Goal: Register for event/course

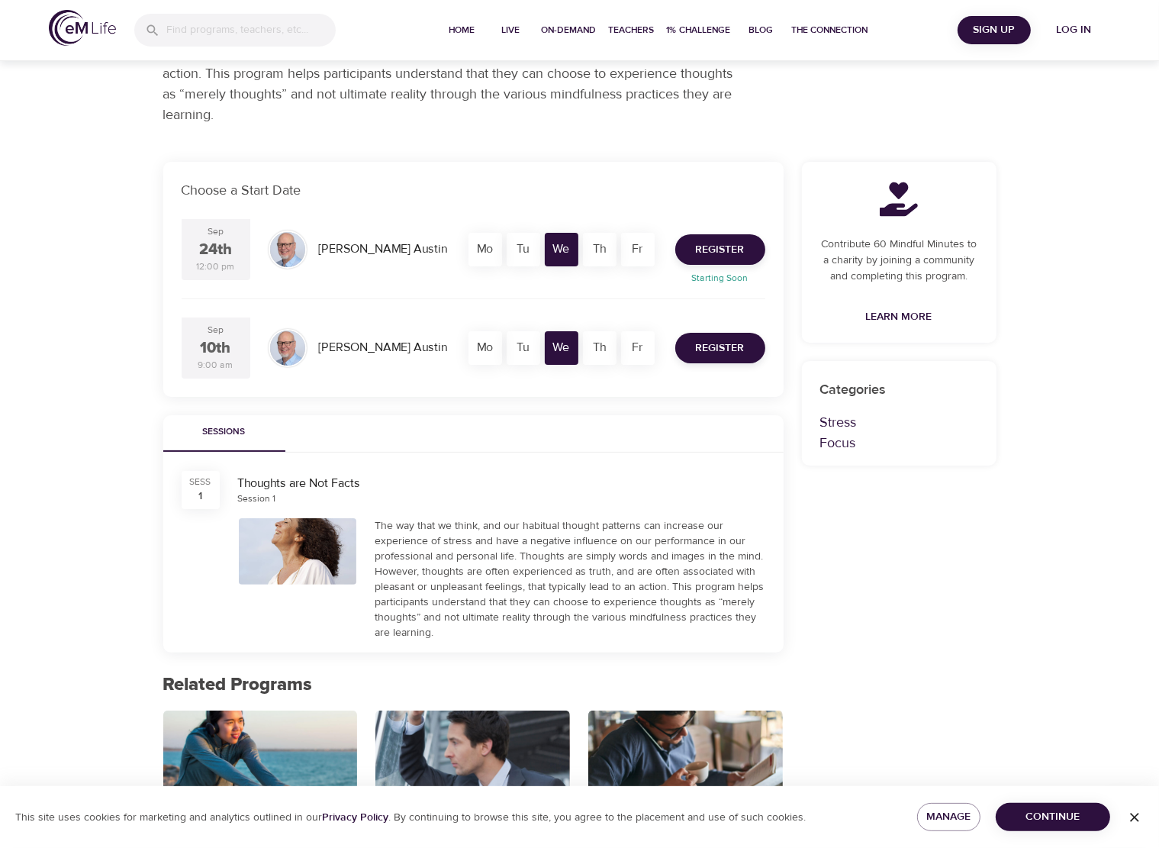
drag, startPoint x: 675, startPoint y: 431, endPoint x: 656, endPoint y: 475, distance: 47.9
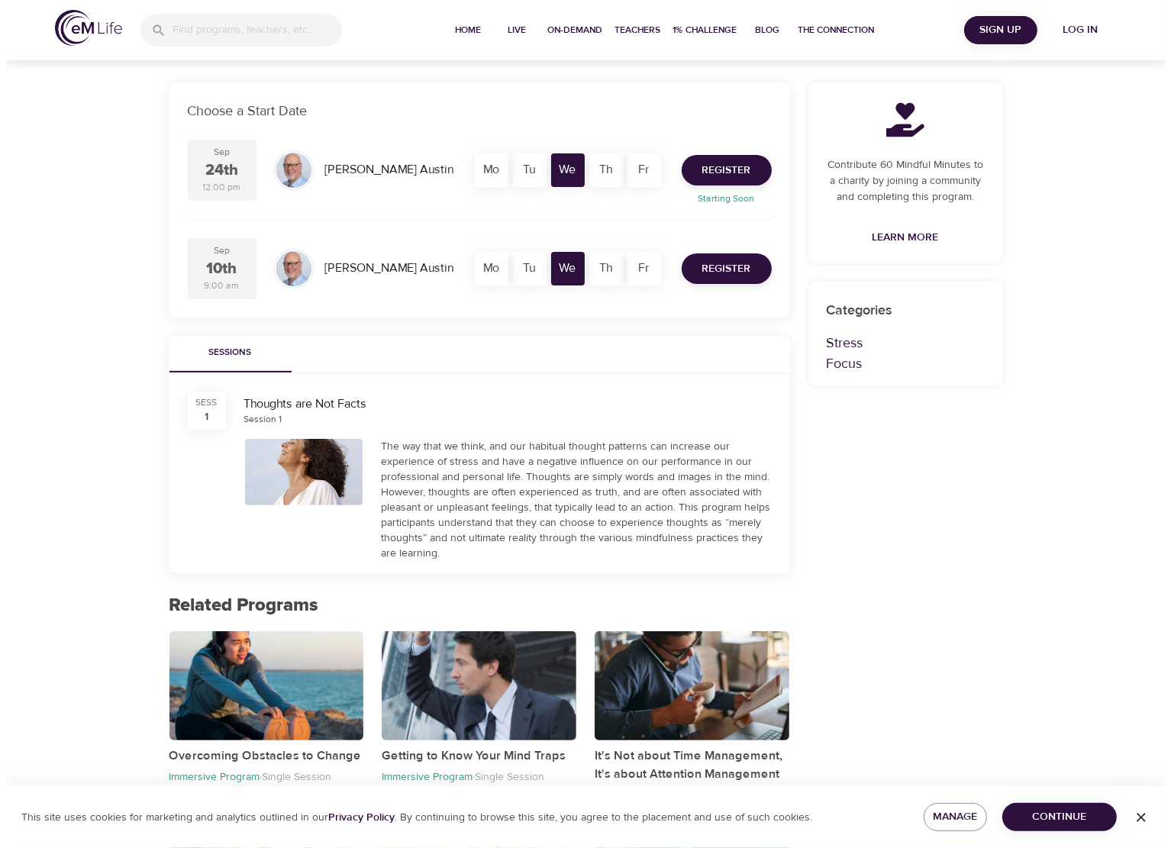
scroll to position [6, 0]
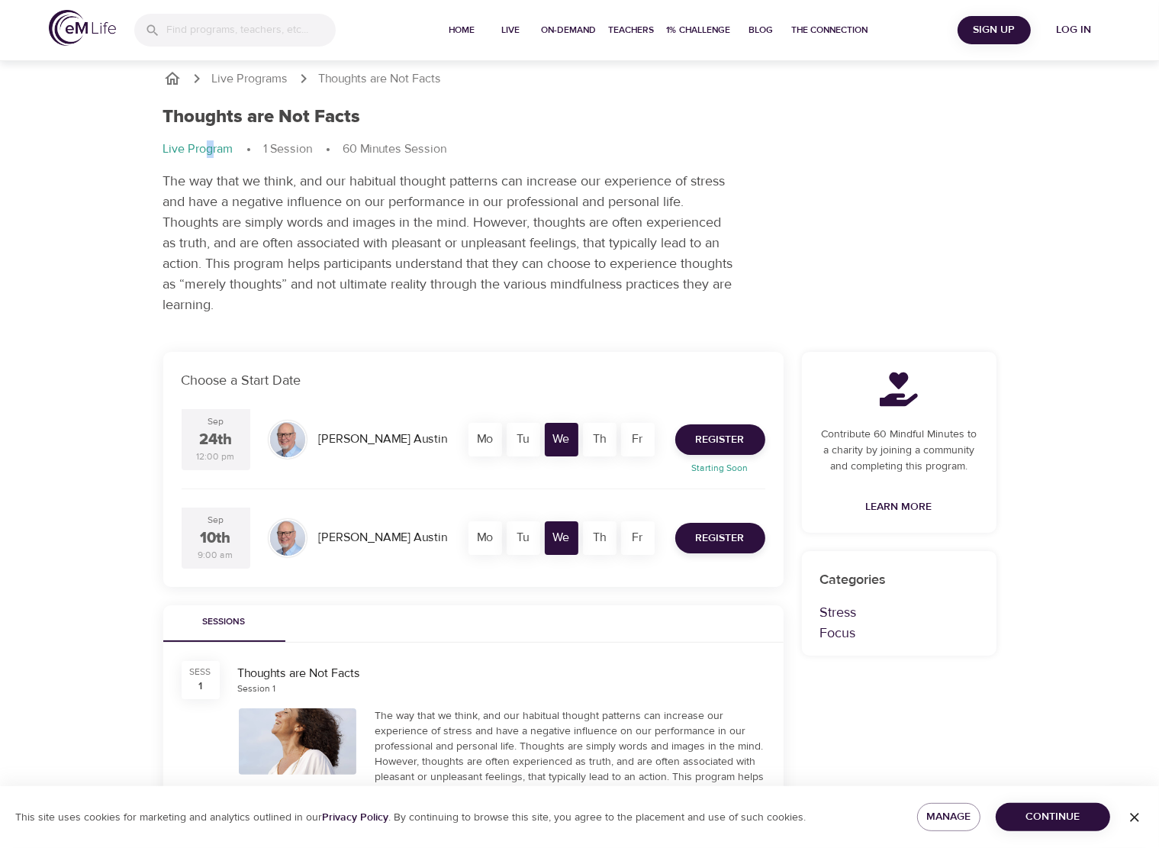
click at [208, 147] on p "Live Program" at bounding box center [198, 149] width 70 height 18
click at [707, 535] on span "Register" at bounding box center [720, 538] width 49 height 19
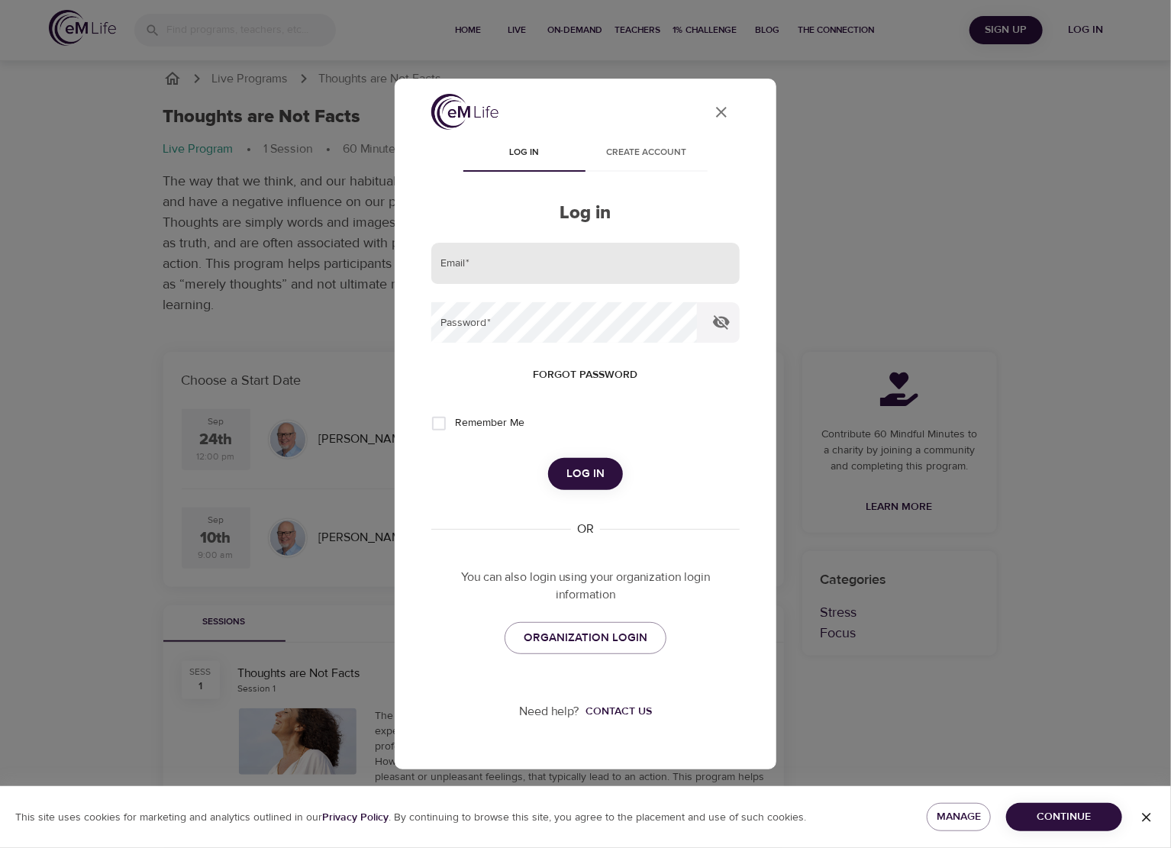
click at [627, 268] on input "email" at bounding box center [585, 263] width 308 height 41
drag, startPoint x: 626, startPoint y: 264, endPoint x: 632, endPoint y: 176, distance: 88.7
click at [626, 264] on input "email" at bounding box center [585, 263] width 308 height 41
click at [533, 482] on div "Log in" at bounding box center [585, 474] width 308 height 32
click at [553, 625] on link "ORGANIZATION LOGIN" at bounding box center [585, 638] width 162 height 32
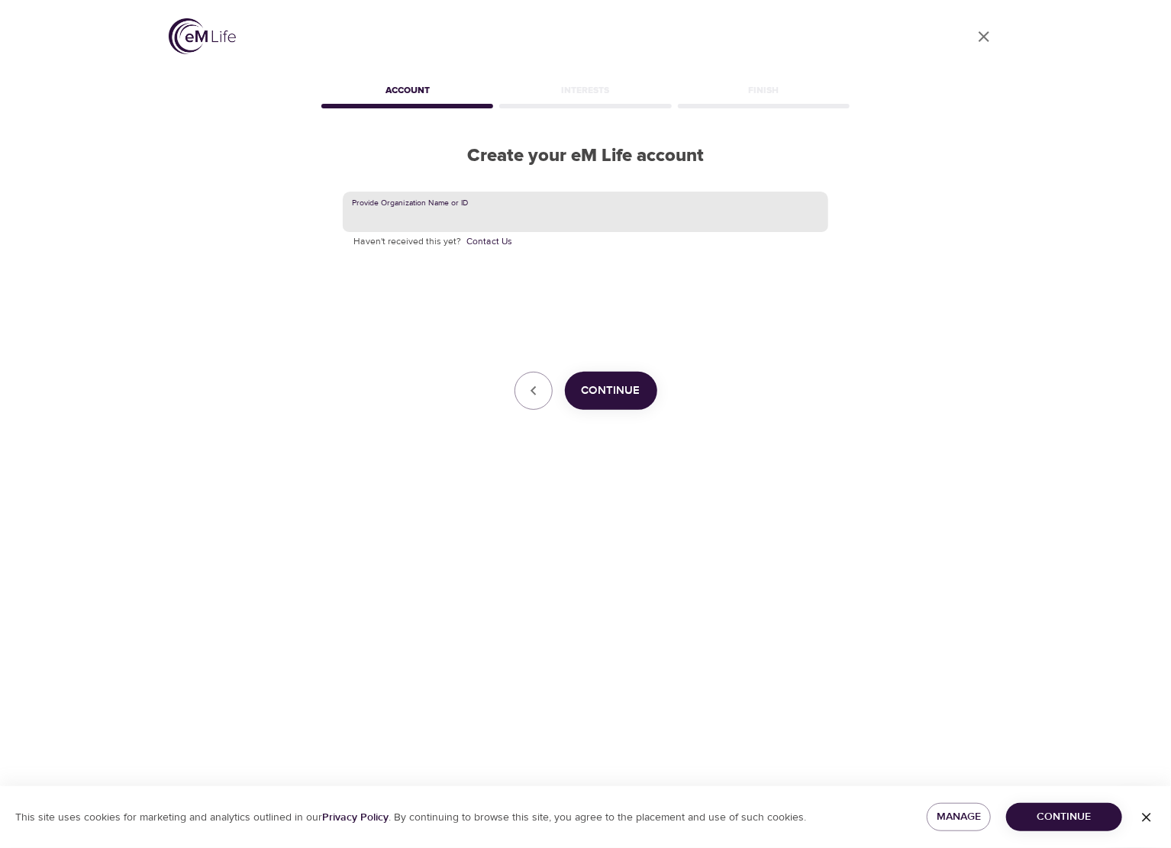
click at [557, 205] on input "text" at bounding box center [585, 212] width 485 height 41
click at [515, 225] on input "text" at bounding box center [585, 212] width 485 height 41
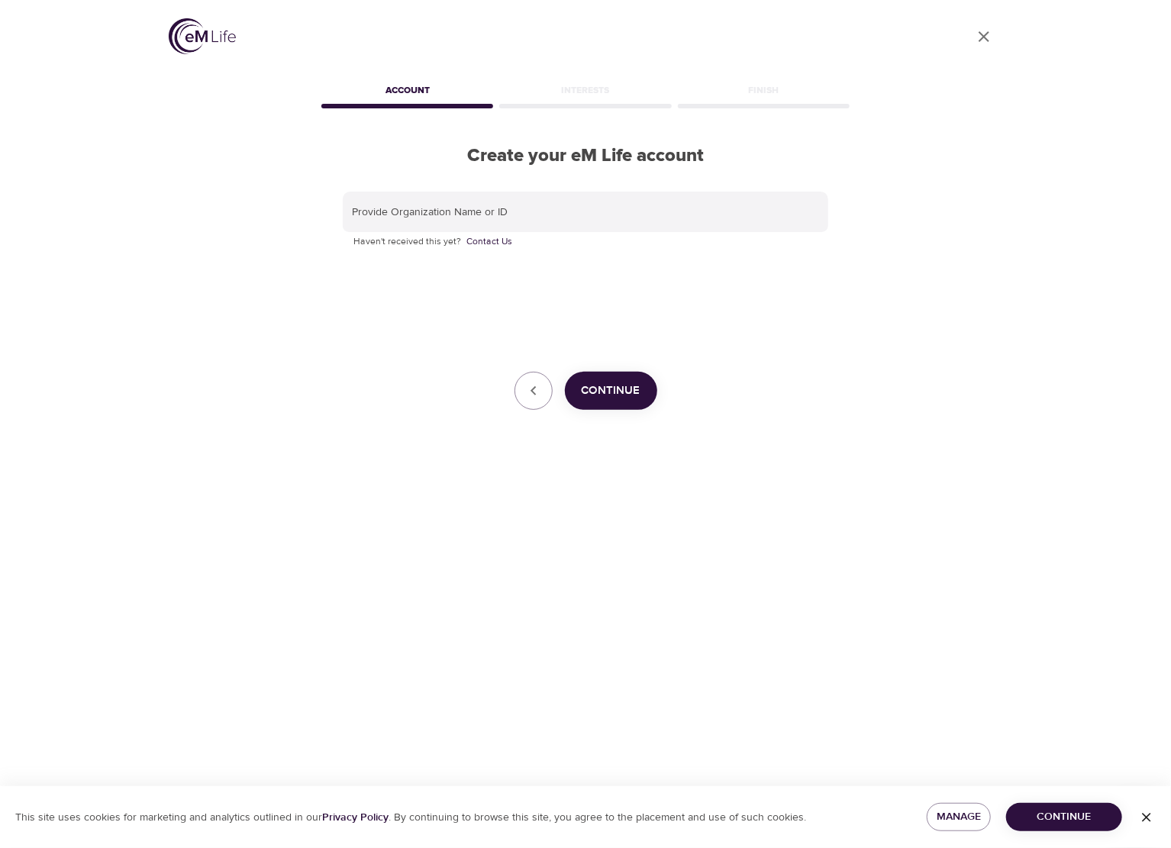
click at [308, 24] on div "User Profile" at bounding box center [585, 38] width 833 height 41
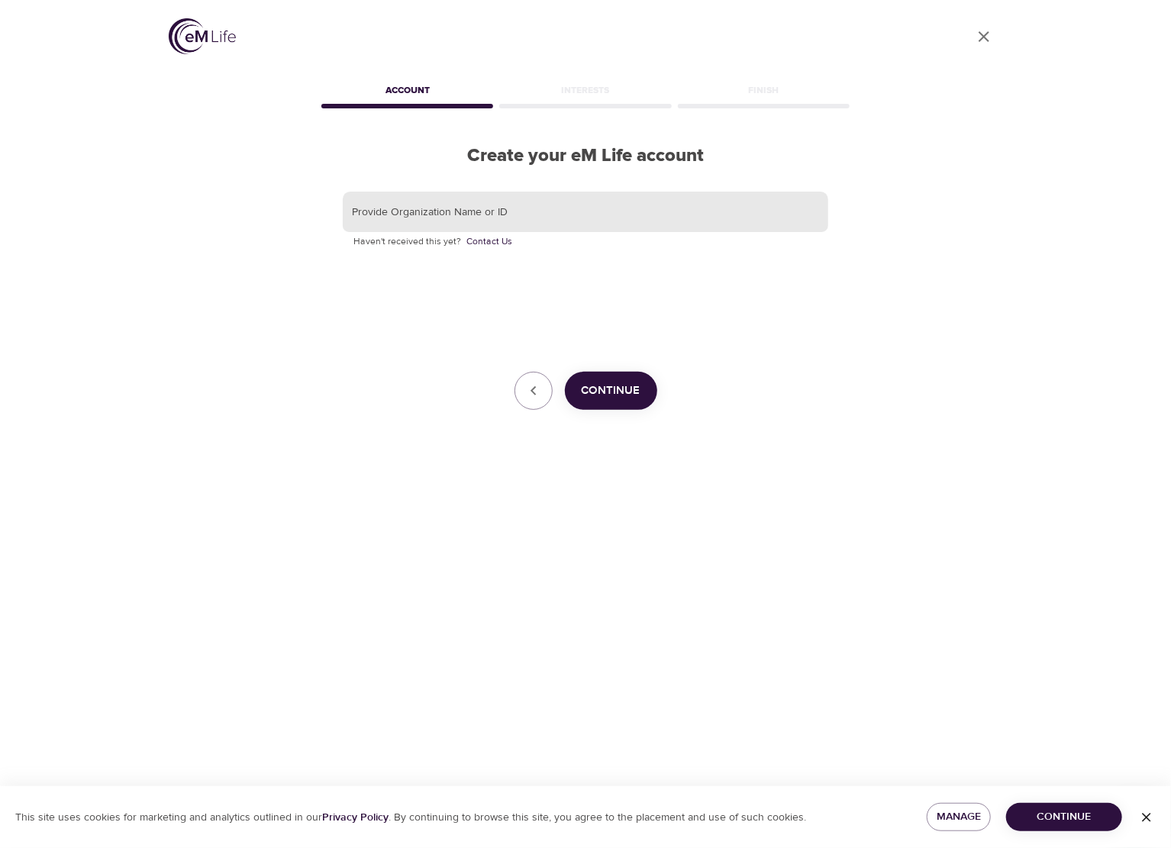
click at [449, 208] on input "text" at bounding box center [585, 212] width 485 height 41
click at [447, 214] on input "text" at bounding box center [585, 212] width 485 height 41
type input "Concernhealth"
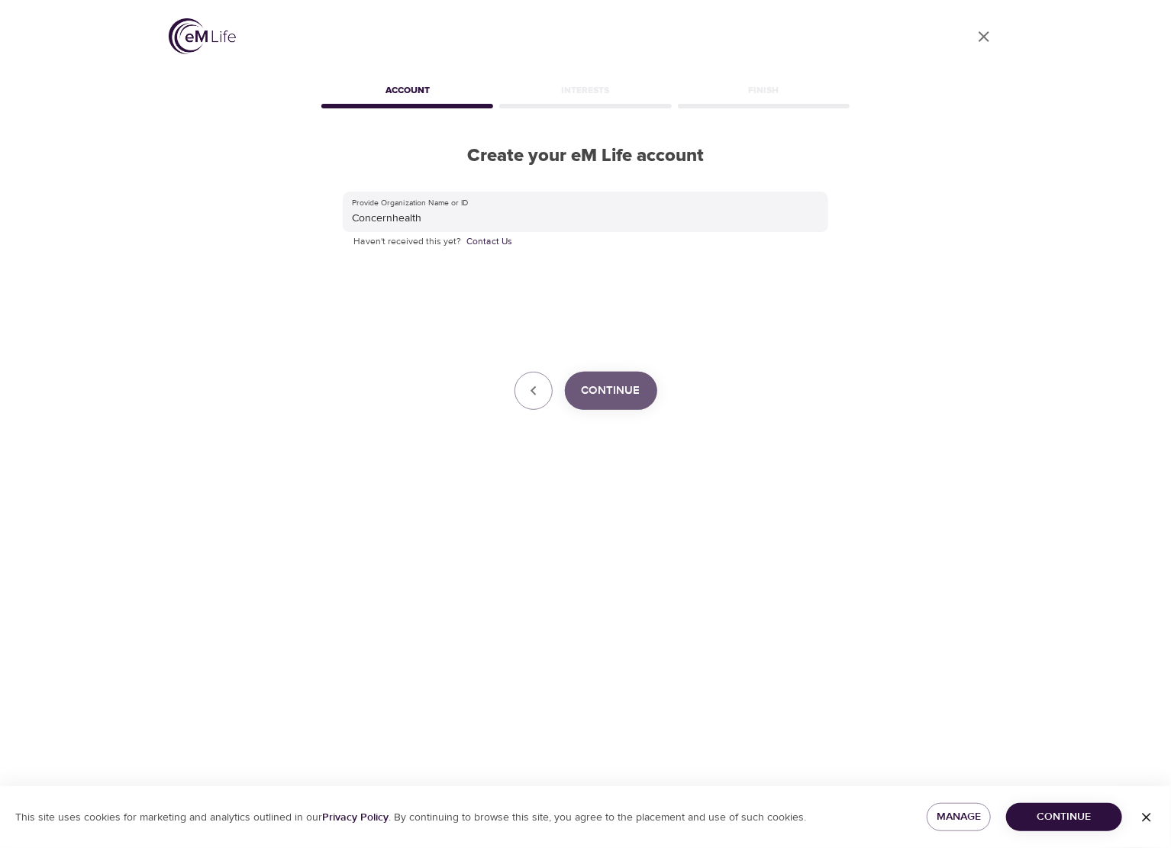
click at [608, 381] on span "Continue" at bounding box center [611, 391] width 59 height 20
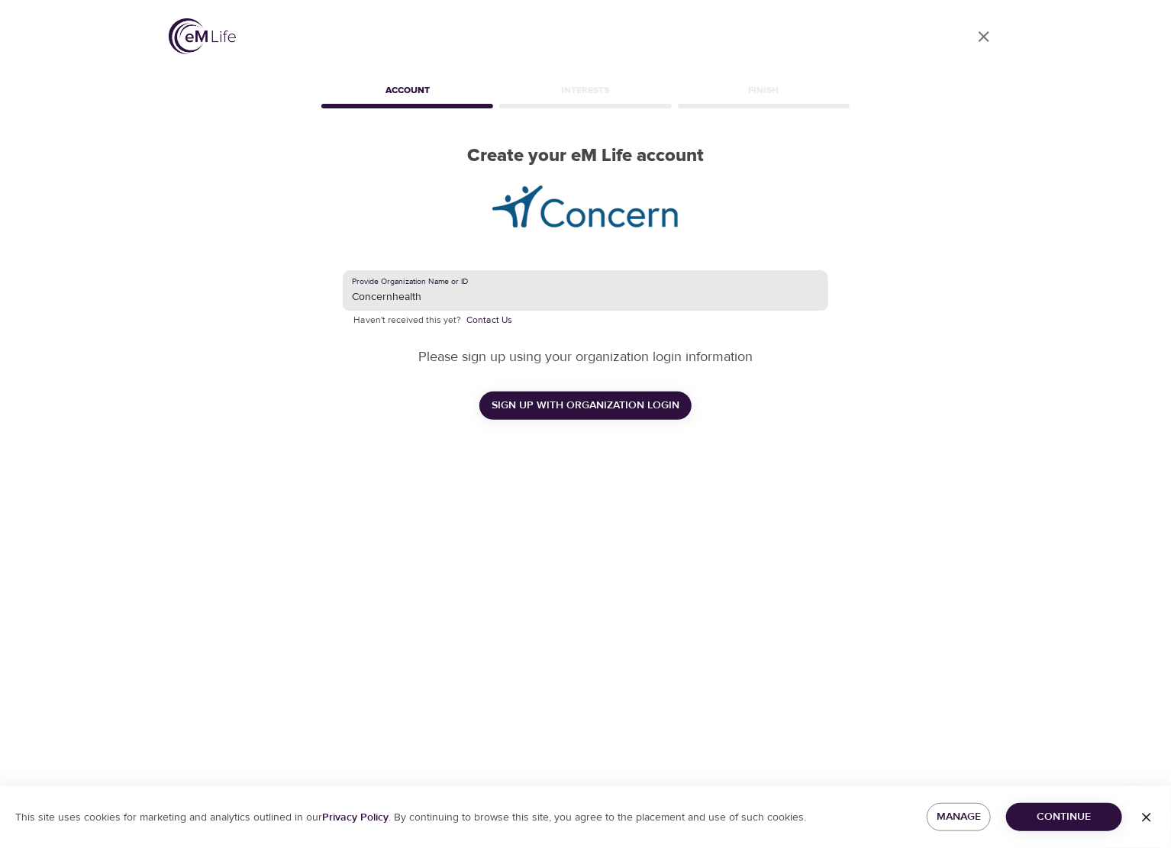
drag, startPoint x: 495, startPoint y: 297, endPoint x: 262, endPoint y: 298, distance: 232.8
click at [263, 298] on div "User Profile Account Interests Finish Create your eM Life account Provide Organ…" at bounding box center [585, 424] width 870 height 848
click at [421, 305] on input "Concernhealth" at bounding box center [585, 290] width 485 height 41
paste input "text"
paste input "Y"
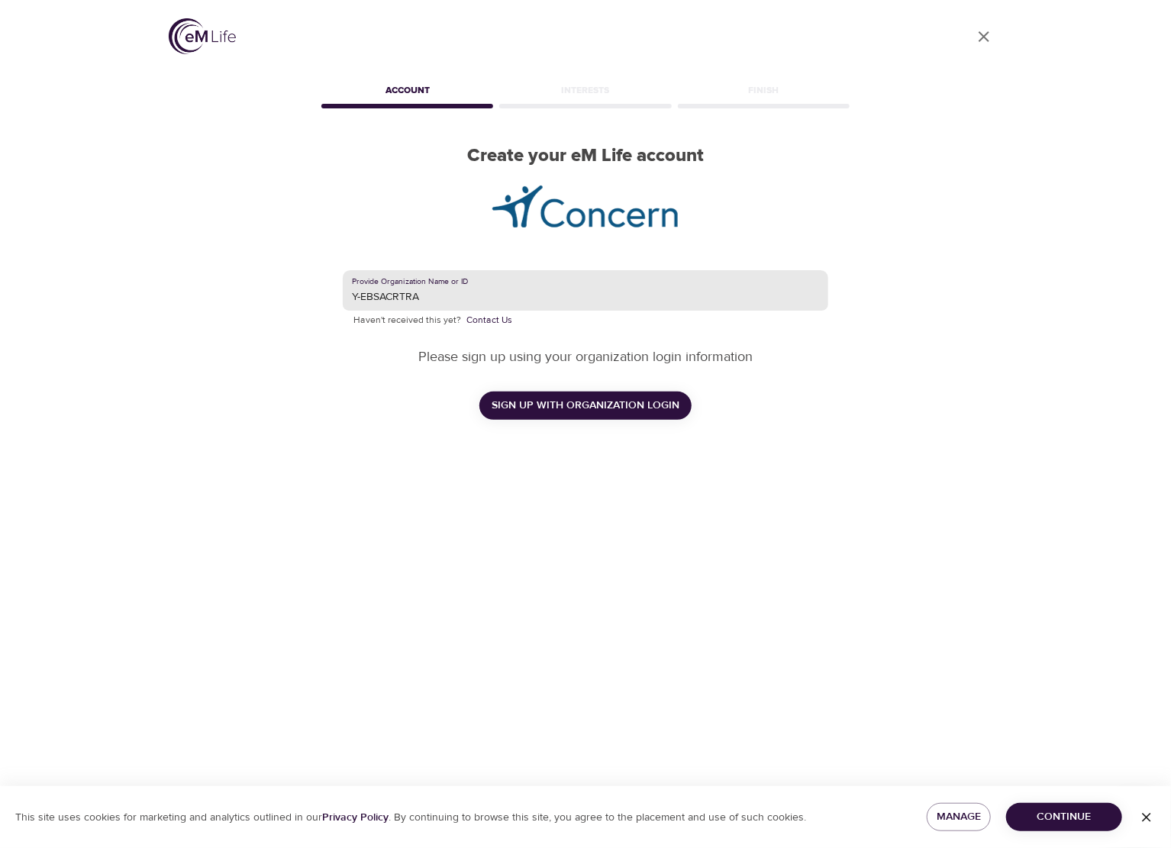
type input "Y-EBSACRTRA"
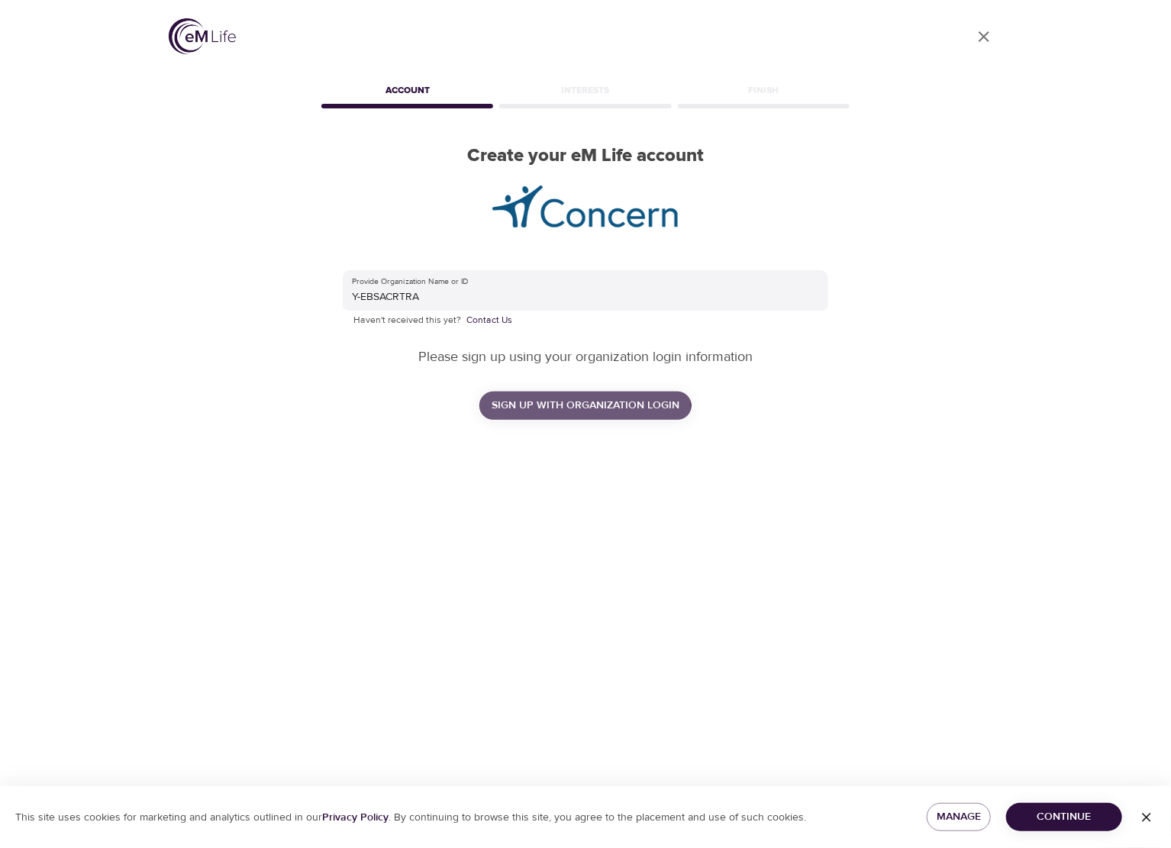
click at [517, 408] on span "SIGN UP WITH ORGANIZATION LOGIN" at bounding box center [585, 405] width 188 height 19
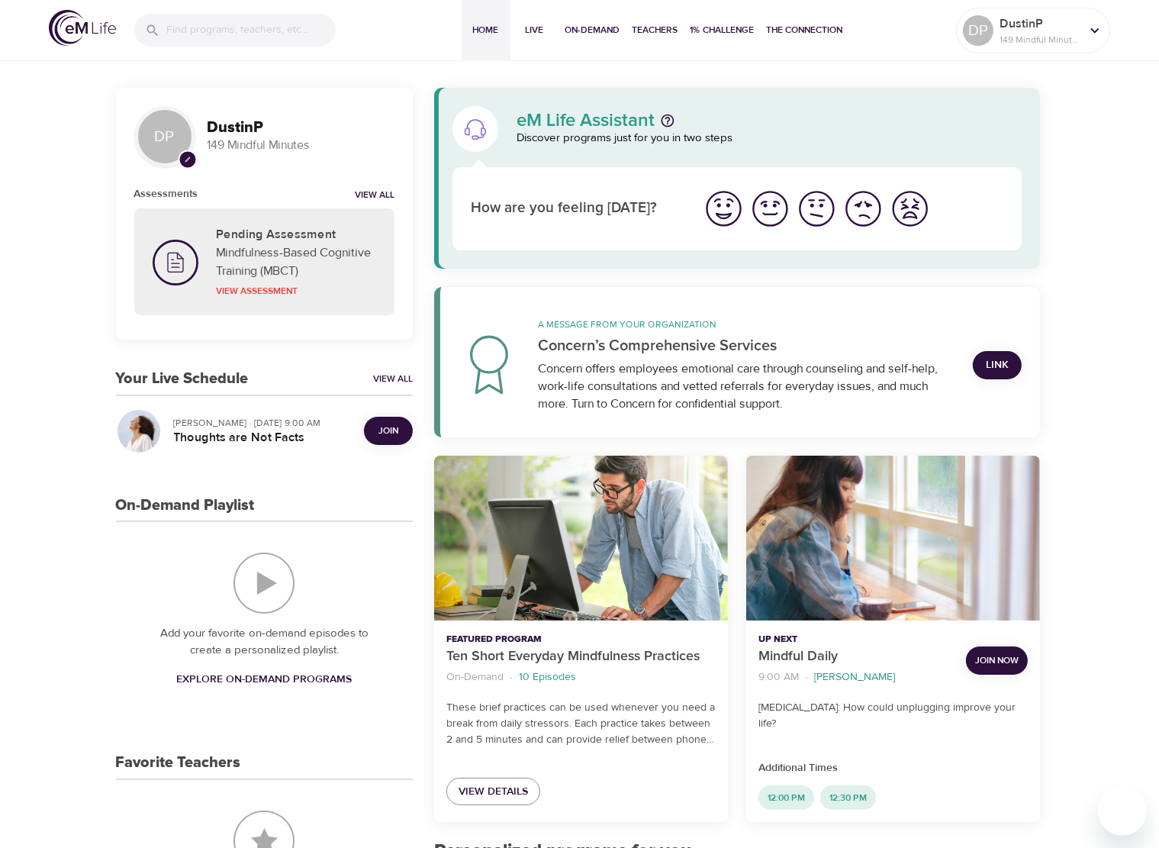
click at [380, 420] on button "Join" at bounding box center [388, 431] width 49 height 28
